Goal: Find specific page/section: Find specific page/section

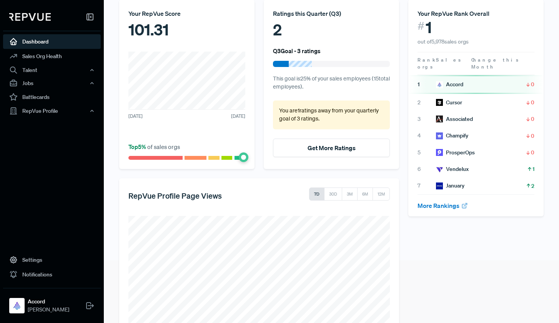
scroll to position [75, 0]
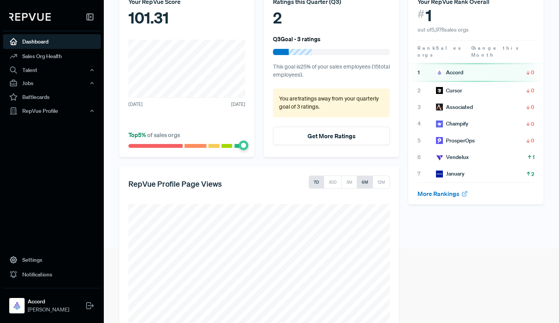
click at [364, 183] on button "6M" at bounding box center [365, 181] width 16 height 13
click at [56, 81] on div "Jobs" at bounding box center [52, 82] width 98 height 13
click at [49, 97] on link "Job Listings" at bounding box center [62, 97] width 98 height 12
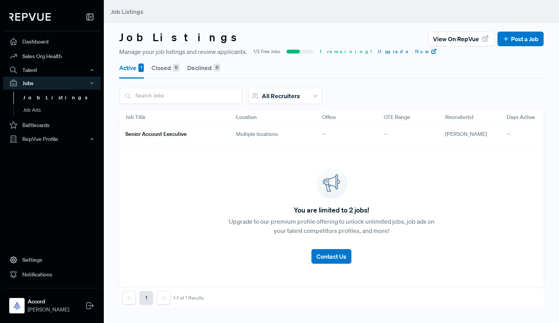
click at [152, 135] on h6 "Senior Account Executive" at bounding box center [156, 134] width 62 height 7
